Goal: Information Seeking & Learning: Find specific page/section

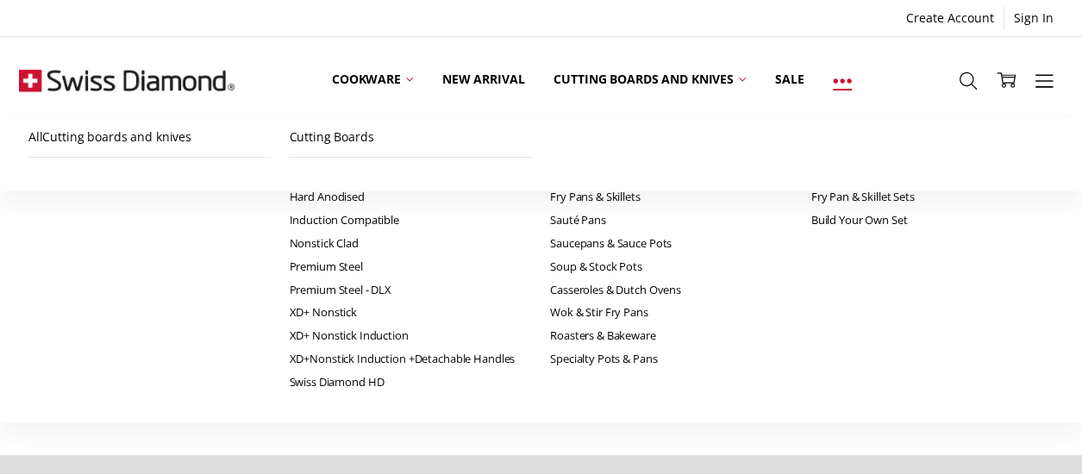
click at [829, 85] on link at bounding box center [842, 80] width 48 height 78
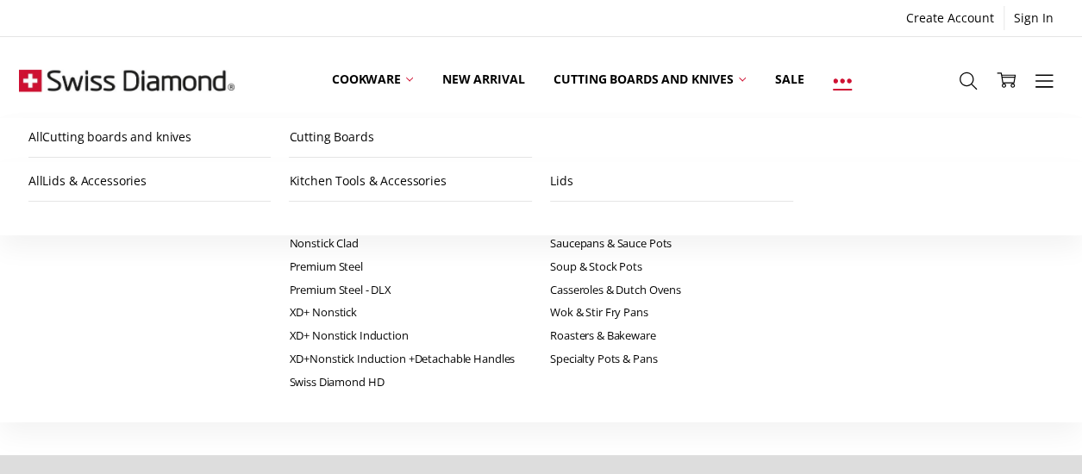
click at [844, 84] on icon at bounding box center [842, 81] width 19 height 19
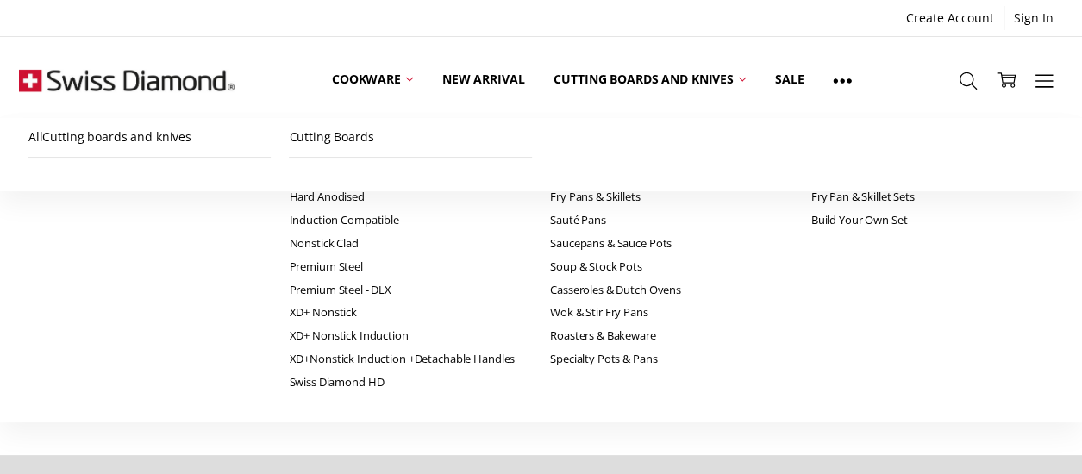
click at [141, 88] on img at bounding box center [127, 80] width 216 height 86
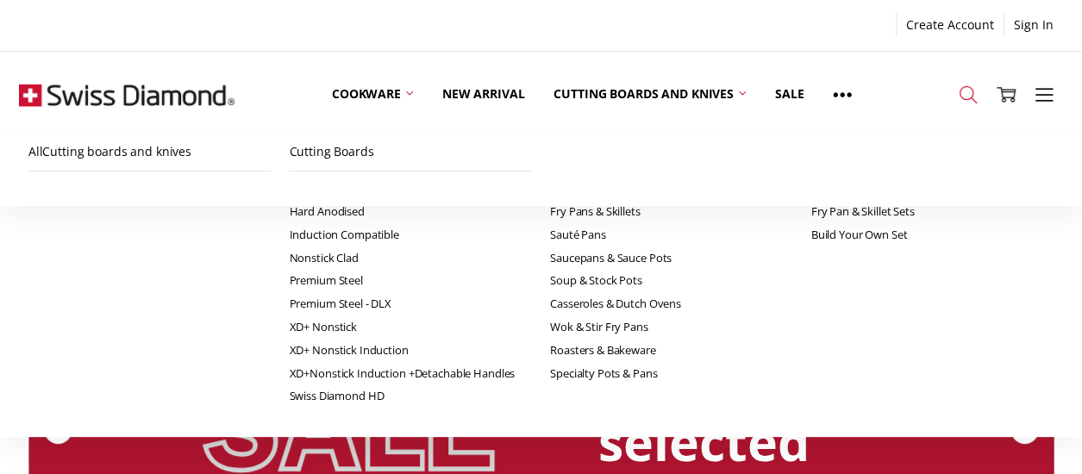
click at [959, 91] on icon at bounding box center [968, 94] width 19 height 19
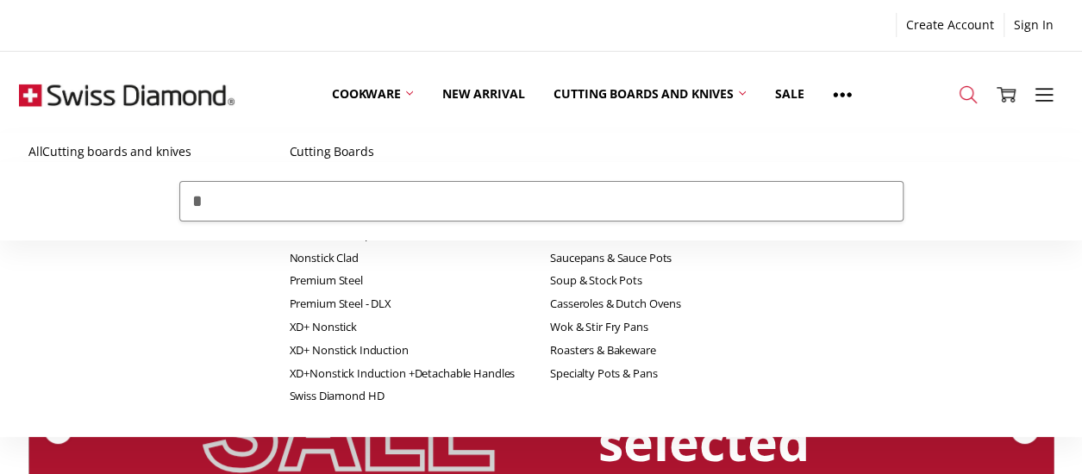
click at [959, 91] on icon at bounding box center [968, 94] width 19 height 19
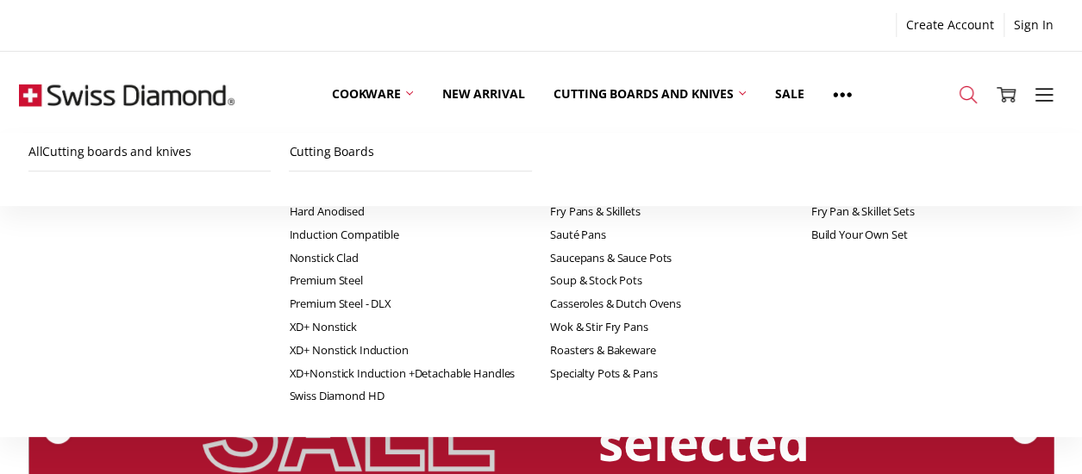
click at [959, 91] on icon at bounding box center [968, 94] width 19 height 19
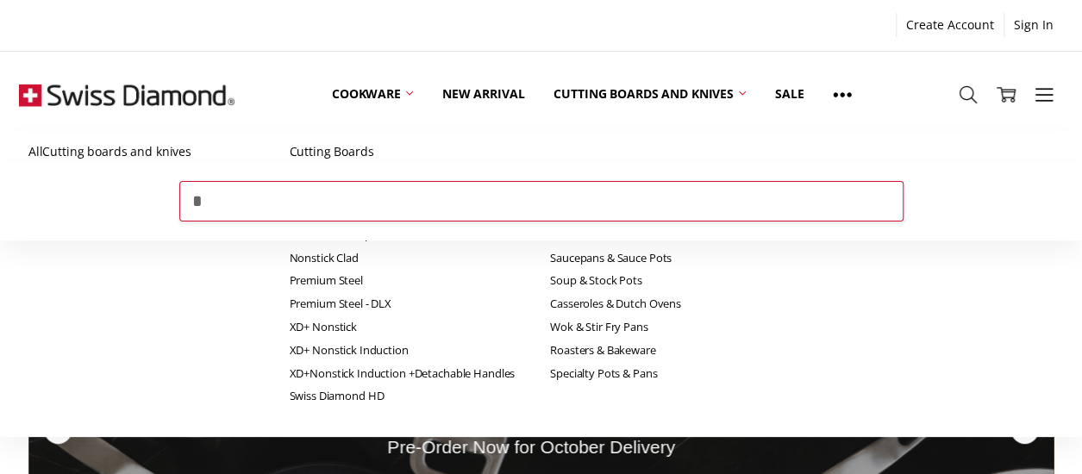
click at [245, 204] on input "*" at bounding box center [541, 201] width 724 height 40
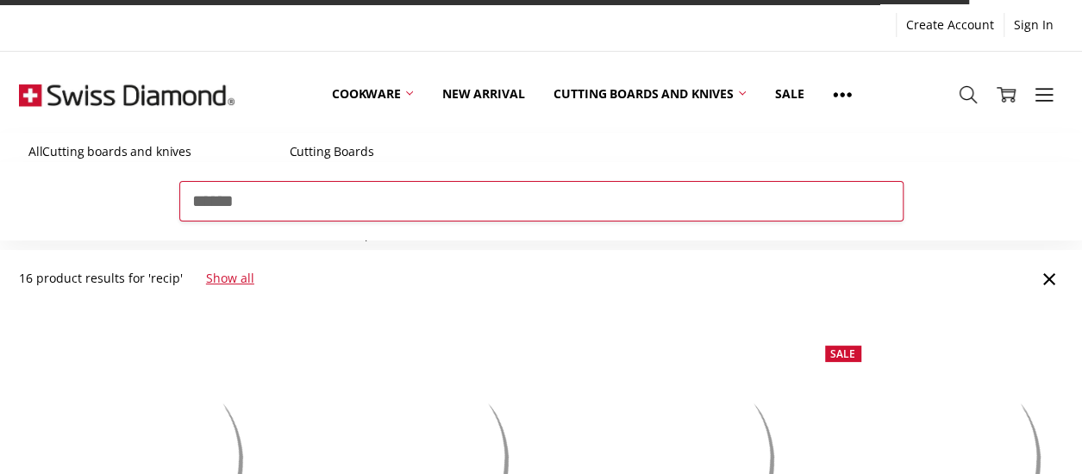
type input "******"
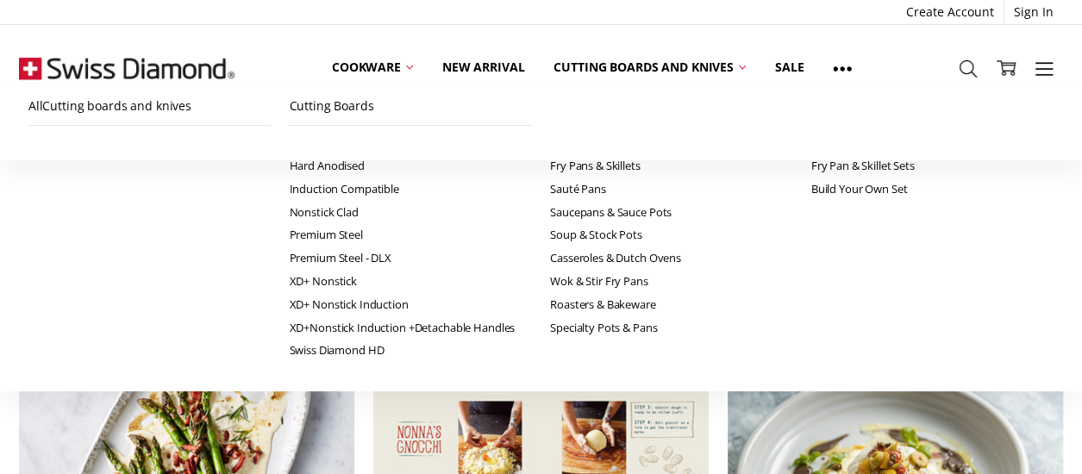
scroll to position [345, 0]
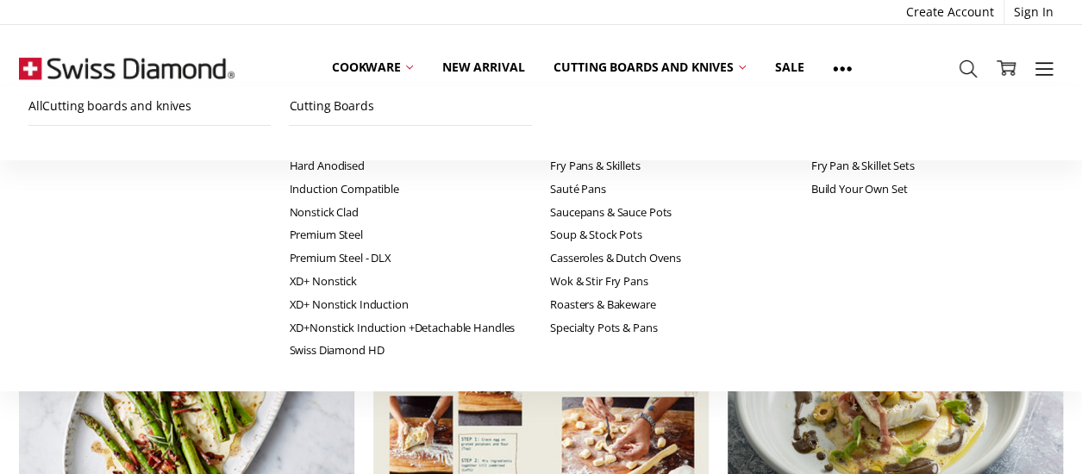
click at [497, 359] on img at bounding box center [540, 395] width 334 height 192
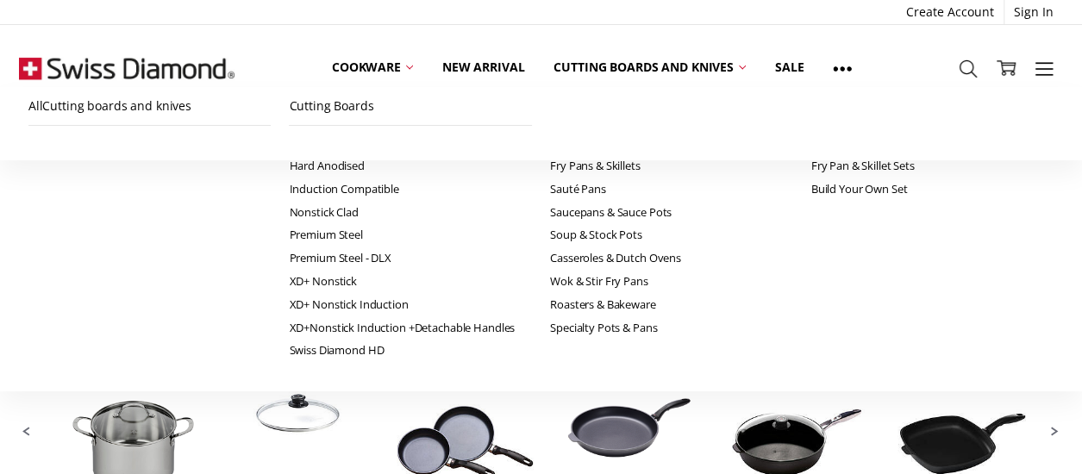
scroll to position [517, 0]
